Goal: Information Seeking & Learning: Learn about a topic

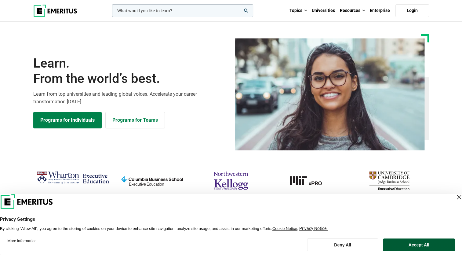
click at [420, 246] on button "Accept All" at bounding box center [419, 244] width 72 height 13
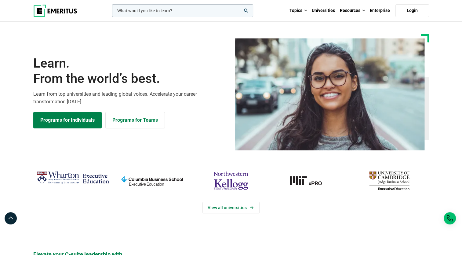
click at [459, 30] on div "Learn. From the world’s best. Learn from top universities and leading global vo…" at bounding box center [231, 86] width 470 height 129
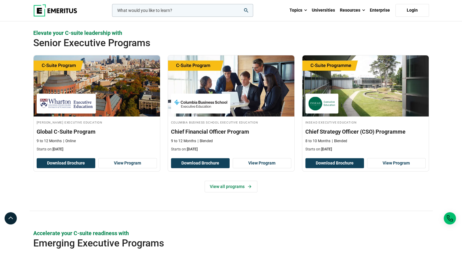
scroll to position [224, 0]
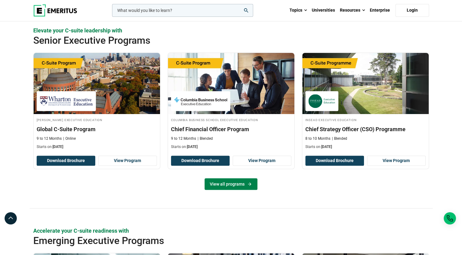
click at [227, 186] on link "View all programs" at bounding box center [231, 184] width 53 height 12
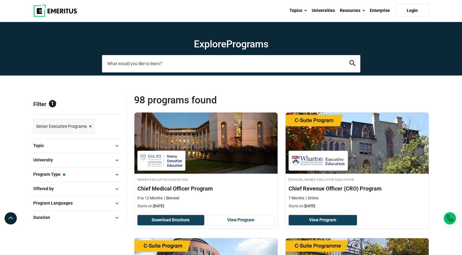
click at [181, 64] on input "search-page" at bounding box center [231, 63] width 259 height 17
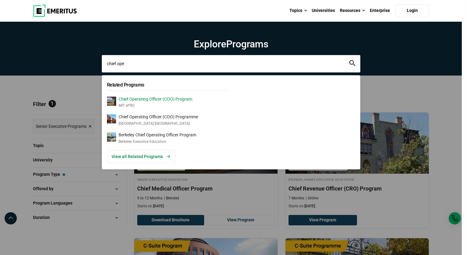
type input "chief ope"
click at [165, 98] on p "Chief Operating Officer (COO) Program" at bounding box center [156, 99] width 74 height 5
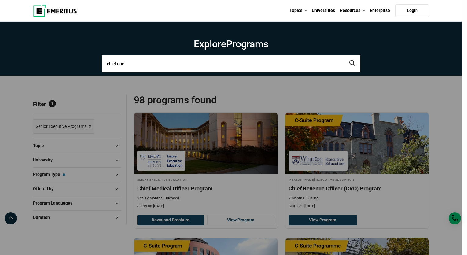
click at [177, 66] on input "chief ope" at bounding box center [231, 63] width 259 height 17
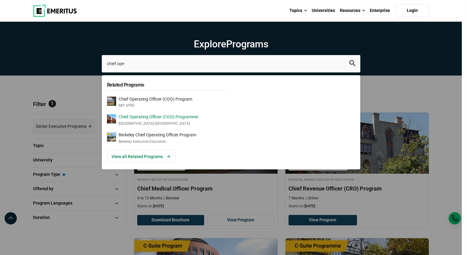
click at [166, 119] on p "Chief Operating Officer (COO) Programme" at bounding box center [158, 116] width 79 height 5
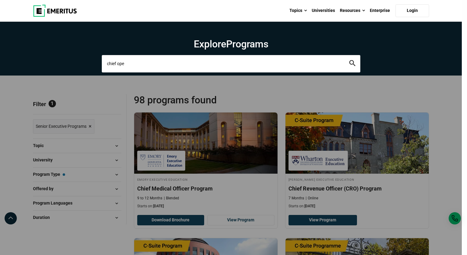
click at [175, 65] on input "chief ope" at bounding box center [231, 63] width 259 height 17
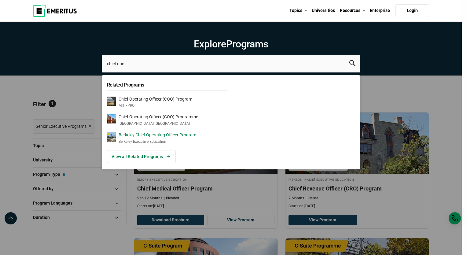
click at [155, 138] on div "Berkeley Chief Operating Officer Program Berkeley Executive Education" at bounding box center [158, 138] width 78 height 12
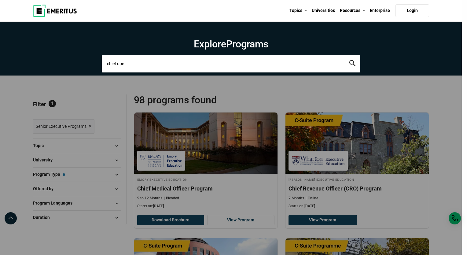
click at [142, 67] on input "chief ope" at bounding box center [231, 63] width 259 height 17
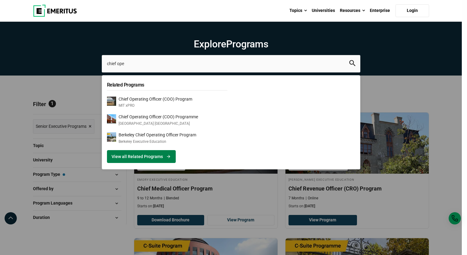
click at [131, 157] on link "View all Related Programs" at bounding box center [141, 156] width 69 height 13
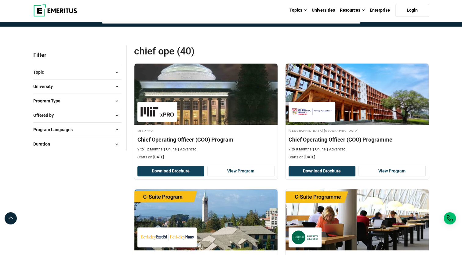
scroll to position [61, 0]
